Goal: Find specific page/section: Find specific page/section

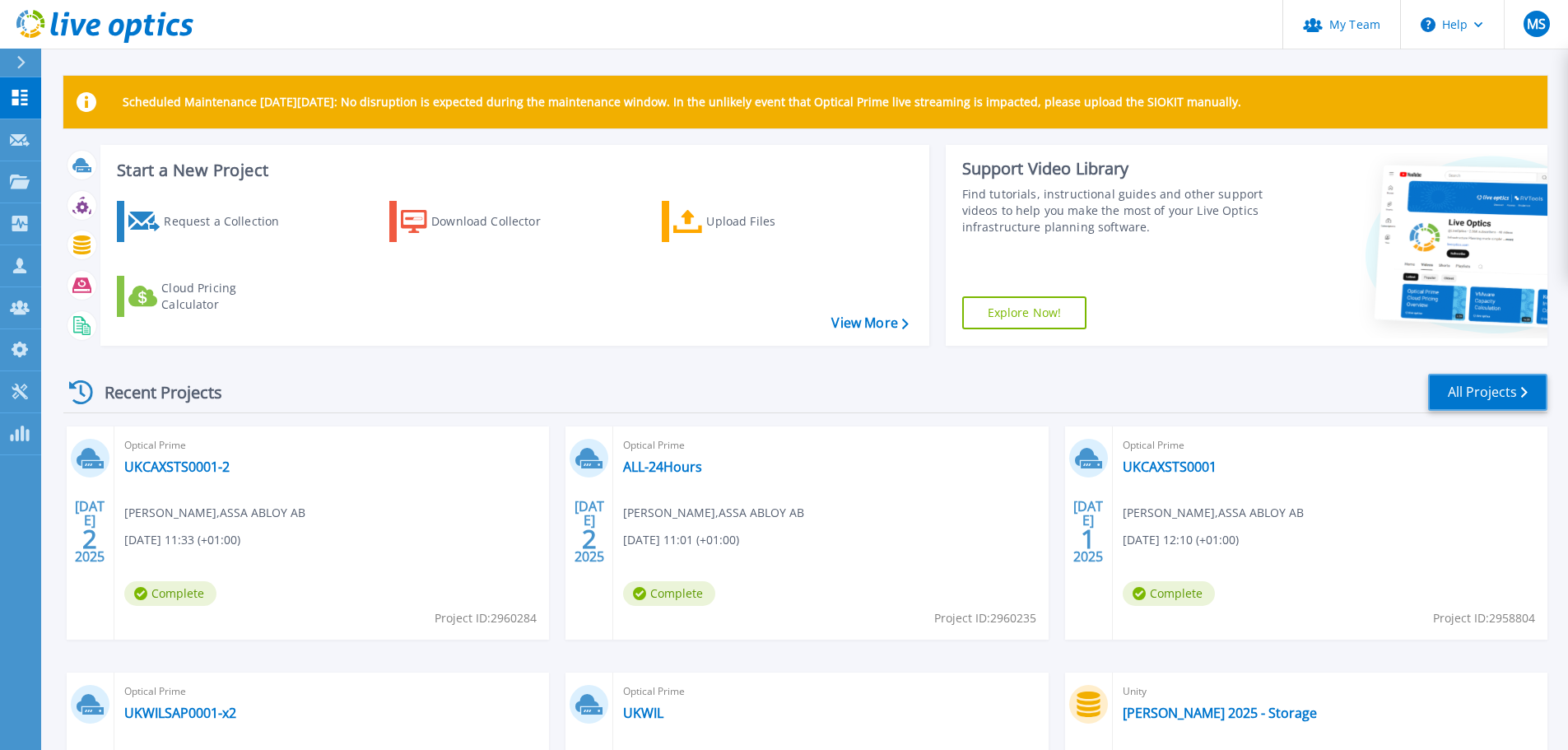
click at [1440, 394] on link "All Projects" at bounding box center [1487, 392] width 119 height 37
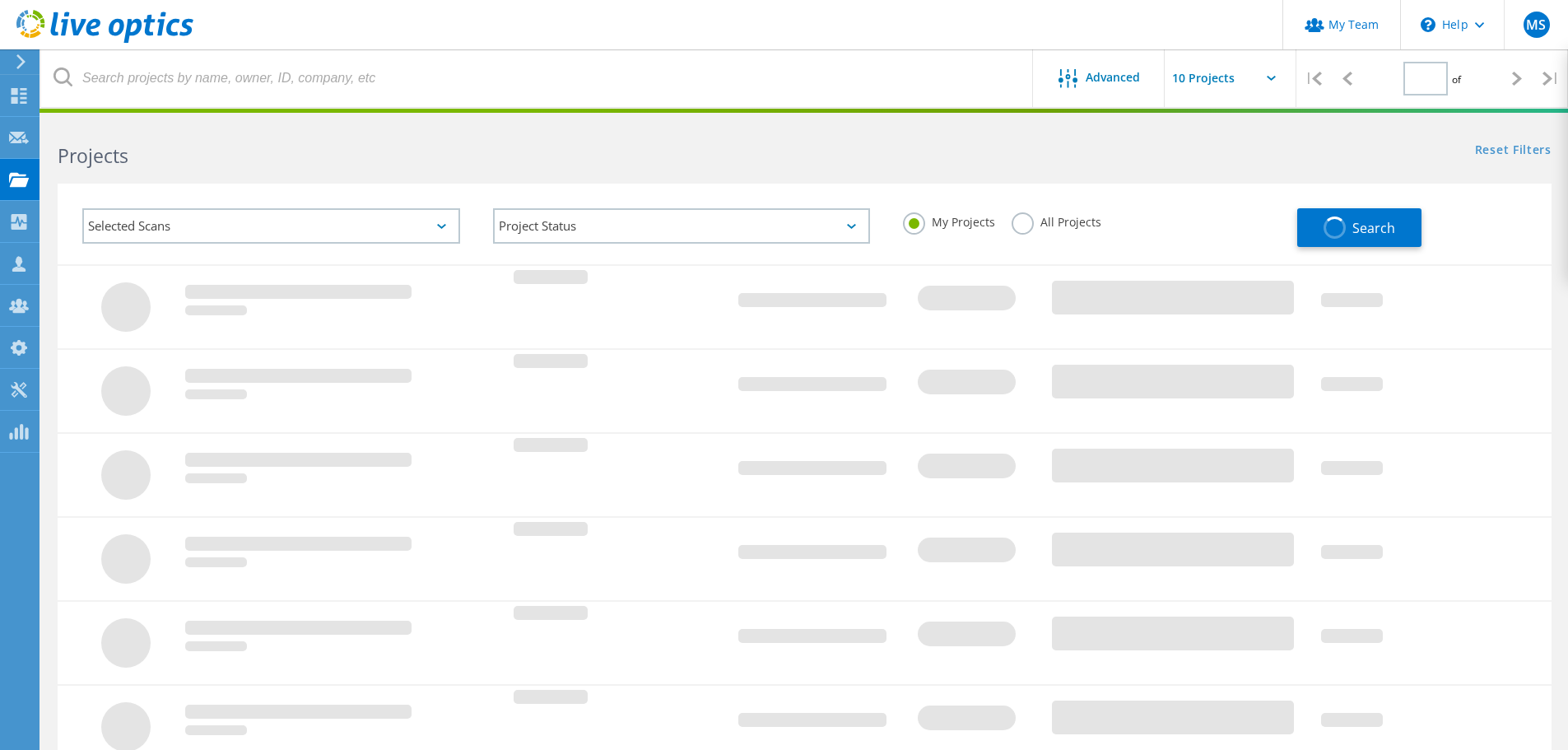
type input "3"
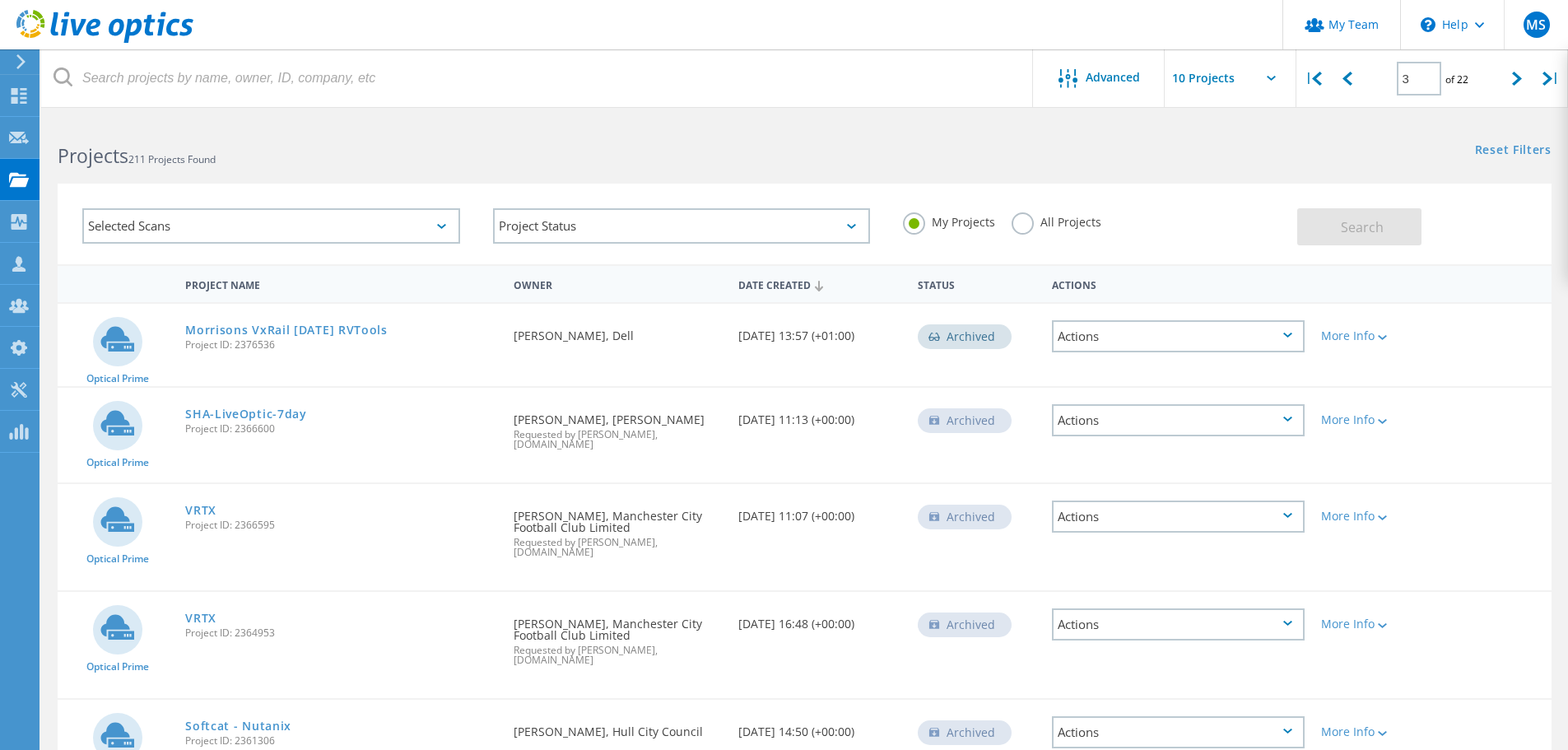
click at [1021, 223] on label "All Projects" at bounding box center [1056, 220] width 90 height 16
click at [0, 0] on input "All Projects" at bounding box center [0, 0] width 0 height 0
click at [1423, 229] on div "Search" at bounding box center [1420, 218] width 246 height 53
click at [1377, 226] on span "Search" at bounding box center [1361, 228] width 42 height 18
